Goal: Information Seeking & Learning: Learn about a topic

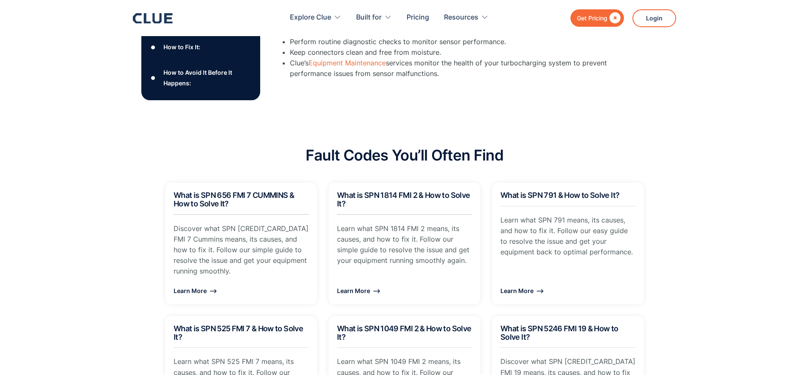
scroll to position [557, 0]
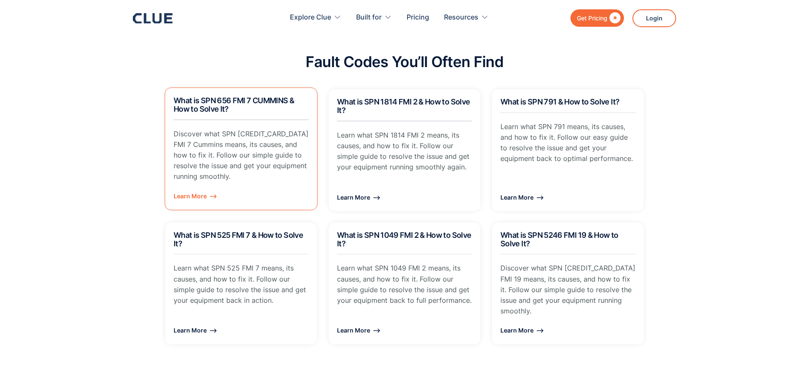
click at [183, 191] on div "Learn More ⟶" at bounding box center [241, 196] width 135 height 11
